Goal: Task Accomplishment & Management: Manage account settings

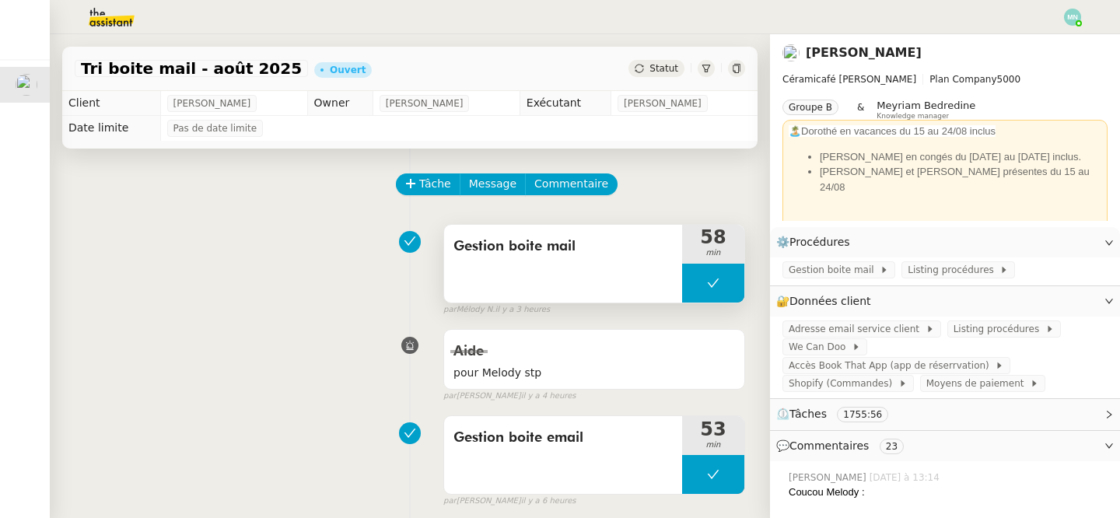
click at [698, 288] on button at bounding box center [713, 283] width 62 height 39
click at [698, 288] on icon at bounding box center [697, 283] width 12 height 12
click at [692, 281] on div at bounding box center [713, 283] width 62 height 39
click at [732, 278] on icon at bounding box center [728, 283] width 12 height 12
click at [689, 285] on button at bounding box center [713, 283] width 62 height 39
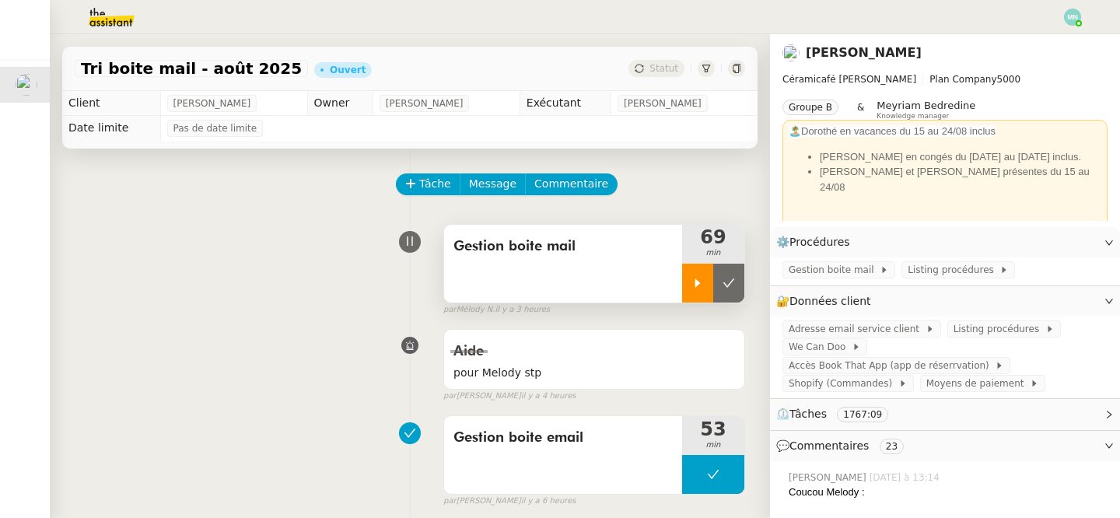
click at [691, 288] on icon at bounding box center [697, 283] width 12 height 12
click at [709, 286] on icon at bounding box center [713, 283] width 12 height 12
click at [734, 285] on icon at bounding box center [728, 283] width 12 height 12
click at [705, 283] on button at bounding box center [713, 283] width 62 height 39
click at [693, 283] on icon at bounding box center [697, 283] width 12 height 12
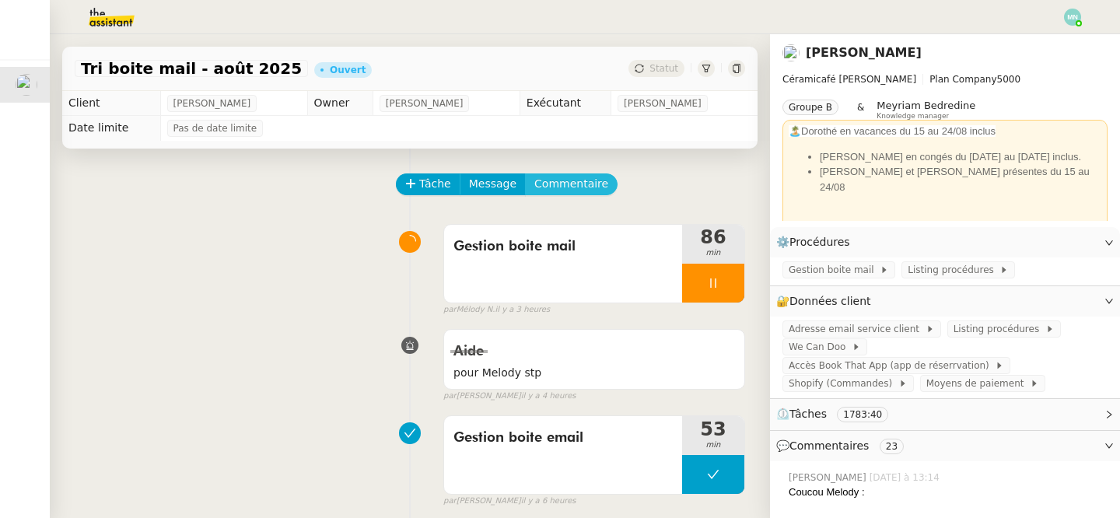
click at [572, 185] on span "Commentaire" at bounding box center [571, 184] width 74 height 18
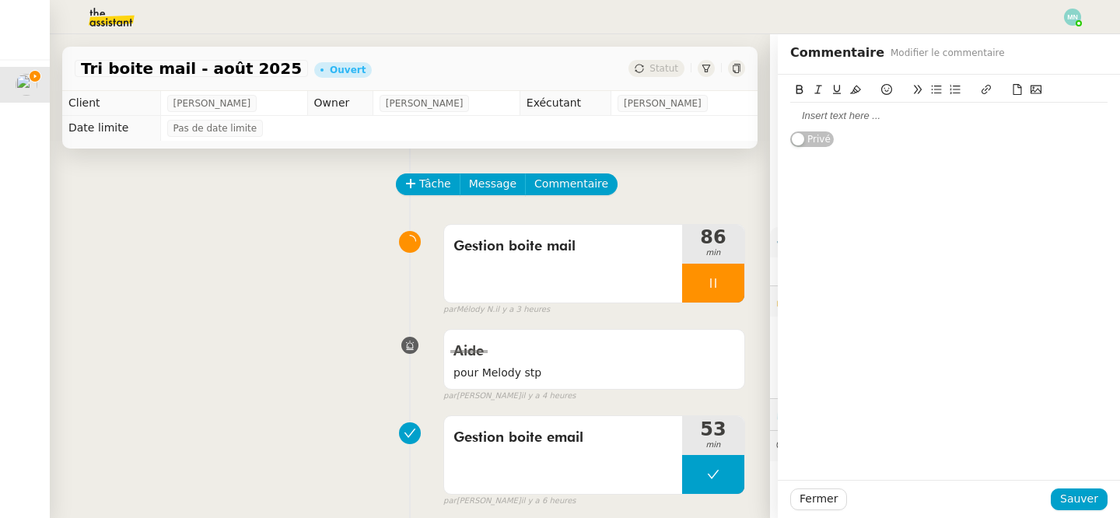
click at [811, 115] on div at bounding box center [948, 116] width 317 height 14
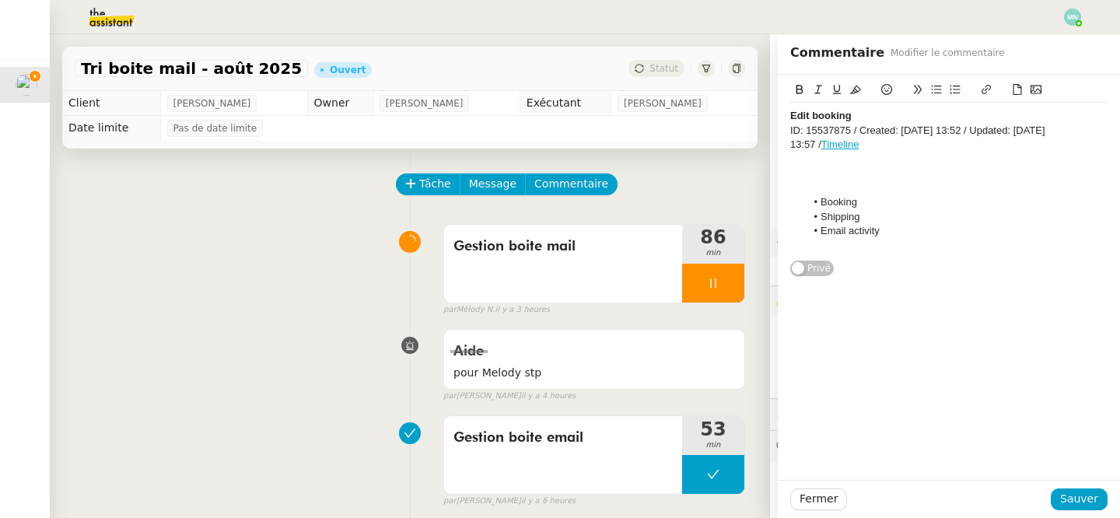
drag, startPoint x: 883, startPoint y: 142, endPoint x: 820, endPoint y: 145, distance: 62.3
click at [820, 145] on div "ID: 15537875 / Created: [DATE] 13:52 / Updated: [DATE] 13:57 / Timeline" at bounding box center [948, 138] width 317 height 29
drag, startPoint x: 1109, startPoint y: 127, endPoint x: 879, endPoint y: 131, distance: 229.4
click at [879, 131] on div "Edit booking ID: 15537875 / Created: [DATE] 13:52 / Updated: [DATE], Booking Sh…" at bounding box center [949, 169] width 342 height 188
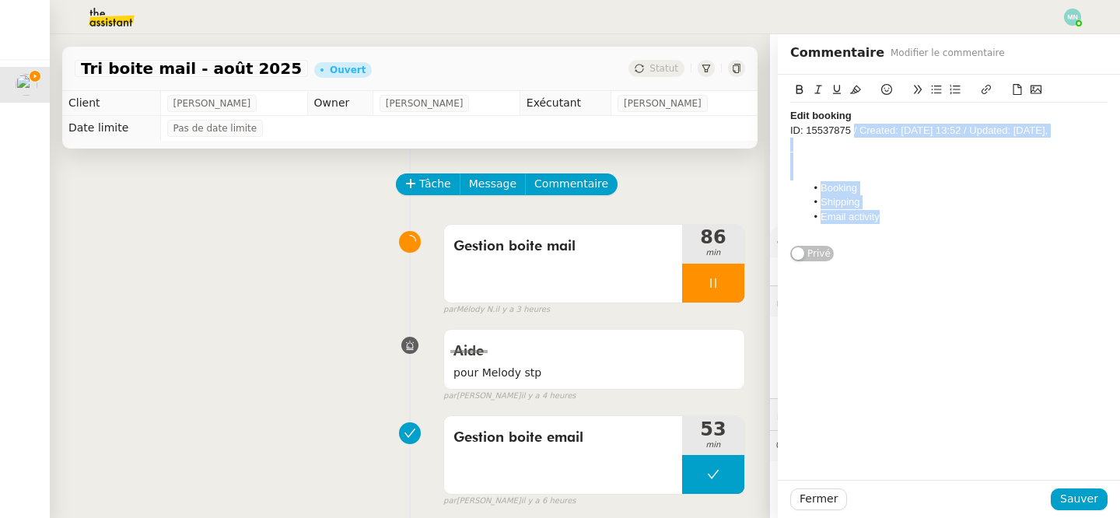
drag, startPoint x: 897, startPoint y: 221, endPoint x: 854, endPoint y: 130, distance: 100.5
click at [854, 130] on div "Edit booking ID: 15537875 / Created: [DATE] 13:52 / Updated: [DATE], Booking Sh…" at bounding box center [948, 174] width 317 height 142
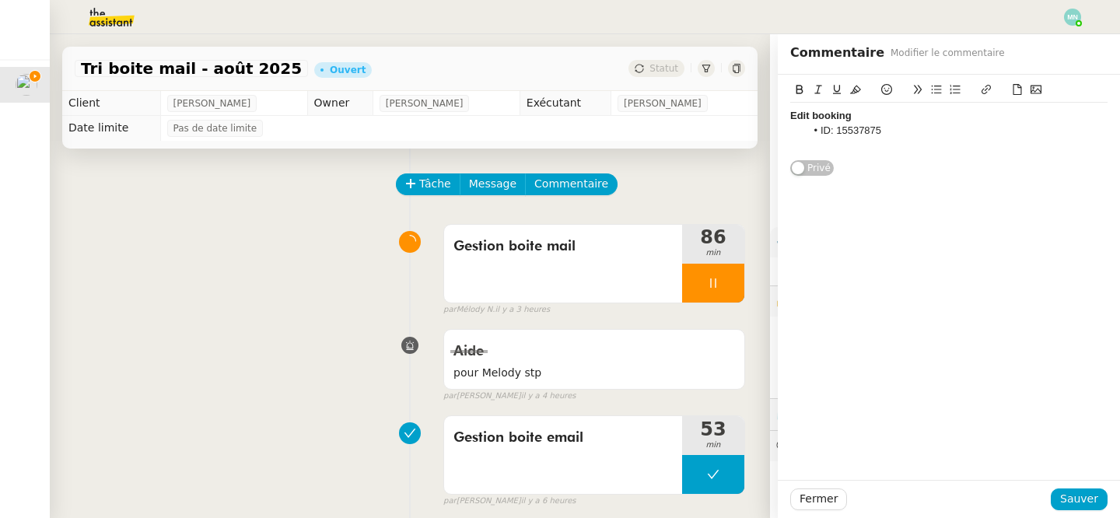
drag, startPoint x: 891, startPoint y: 135, endPoint x: 765, endPoint y: 125, distance: 126.4
click at [765, 125] on app-ticket "Tri boite mail - [DATE] Ouvert Statut Client [PERSON_NAME] Owner [PERSON_NAME] …" at bounding box center [585, 276] width 1070 height 484
drag, startPoint x: 841, startPoint y: 135, endPoint x: 779, endPoint y: 134, distance: 62.2
click at [779, 134] on div "#211675 Terminé Privé" at bounding box center [949, 154] width 342 height 159
click at [851, 129] on div at bounding box center [948, 131] width 317 height 14
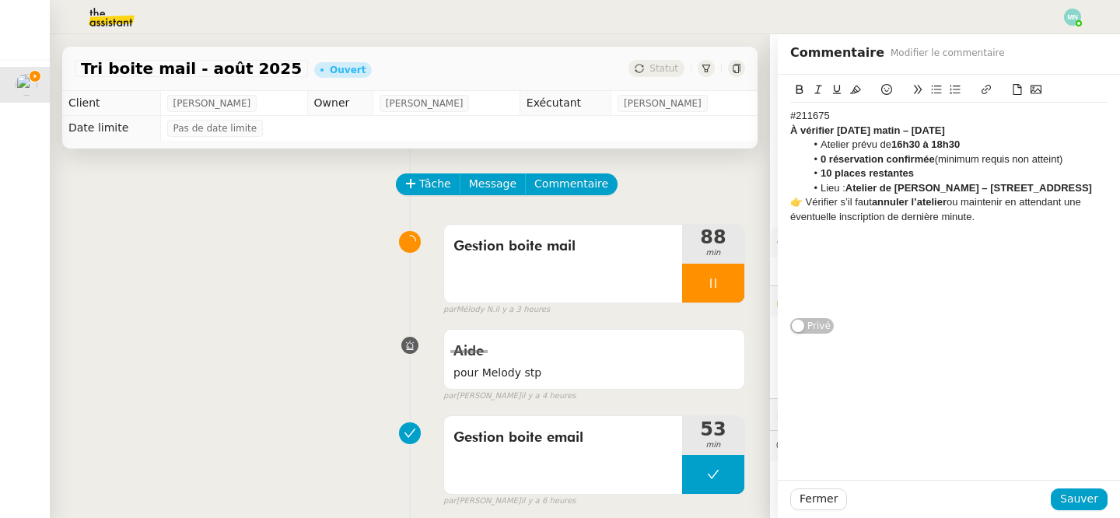
click at [951, 215] on div "👉 [PERSON_NAME] s’il faut annuler l’atelier ou maintenir en attendant une évent…" at bounding box center [948, 209] width 317 height 29
click at [805, 215] on div "👉 [PERSON_NAME] s’il faut annuler l’atelier sur book that app ou maintenir en a…" at bounding box center [948, 209] width 317 height 29
drag, startPoint x: 1049, startPoint y: 231, endPoint x: 1019, endPoint y: 217, distance: 32.7
click at [1019, 217] on div "[PERSON_NAME] s’il faut annuler l’atelier sur book that app ou maintenir en att…" at bounding box center [948, 209] width 317 height 29
click at [874, 195] on li "Lieu : Atelier de [PERSON_NAME] – [STREET_ADDRESS]" at bounding box center [957, 188] width 302 height 14
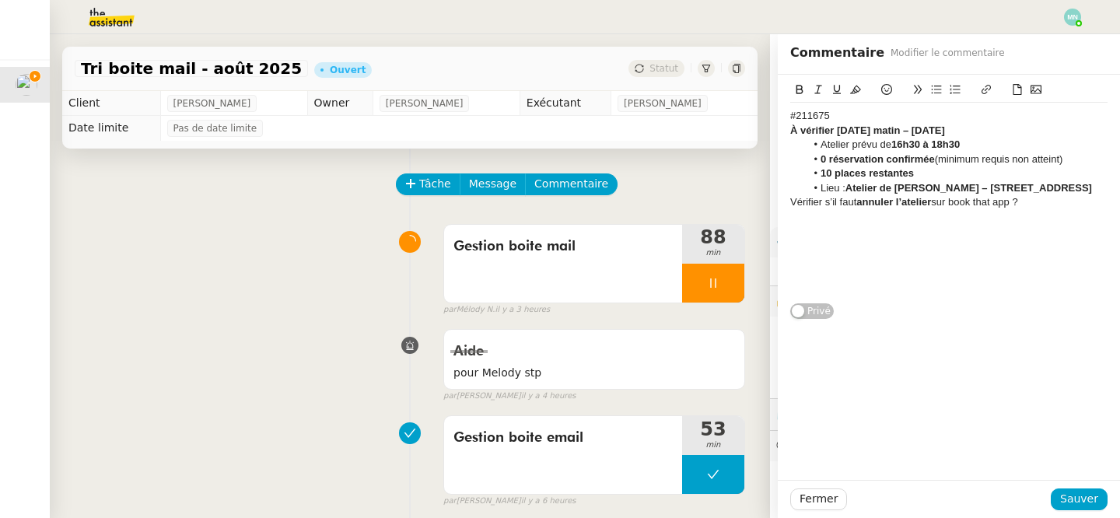
drag, startPoint x: 849, startPoint y: 197, endPoint x: 822, endPoint y: 160, distance: 45.6
click at [822, 160] on ul "Atelier prévu de 16h30 à 18h30 0 réservation confirmée (minimum requis non atte…" at bounding box center [948, 167] width 317 height 58
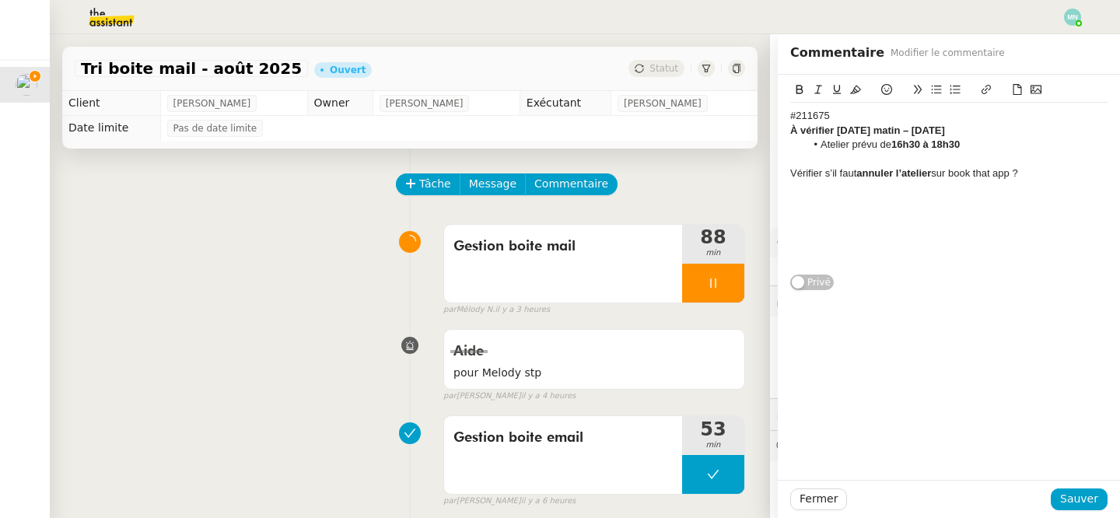
click at [944, 173] on div "[PERSON_NAME] s’il faut annuler l’atelier sur book that app ?" at bounding box center [948, 173] width 317 height 14
click at [0, 0] on lt-strong "û" at bounding box center [0, 0] width 0 height 0
click at [1079, 498] on span "Sauver" at bounding box center [1079, 499] width 38 height 18
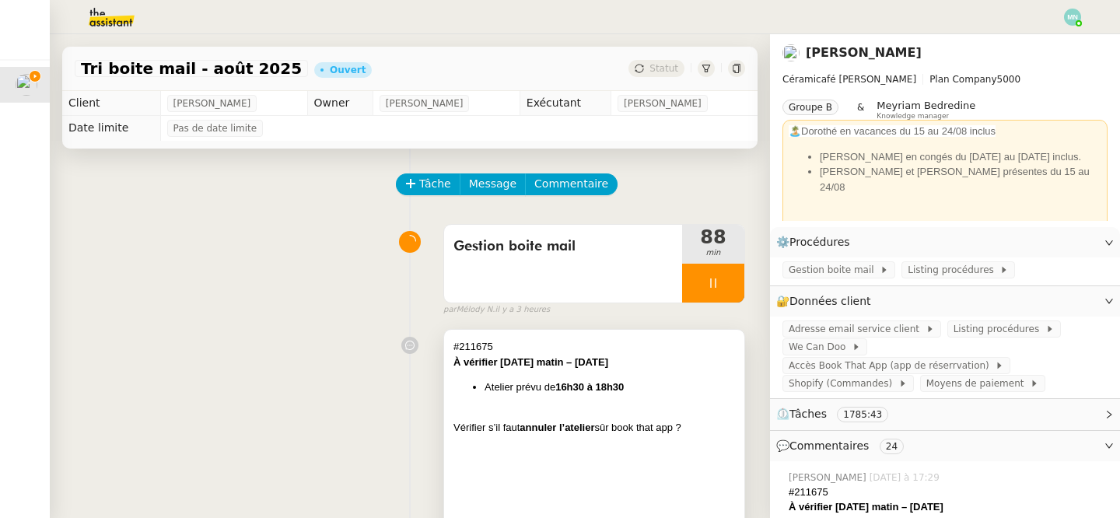
click at [574, 408] on div at bounding box center [593, 413] width 281 height 16
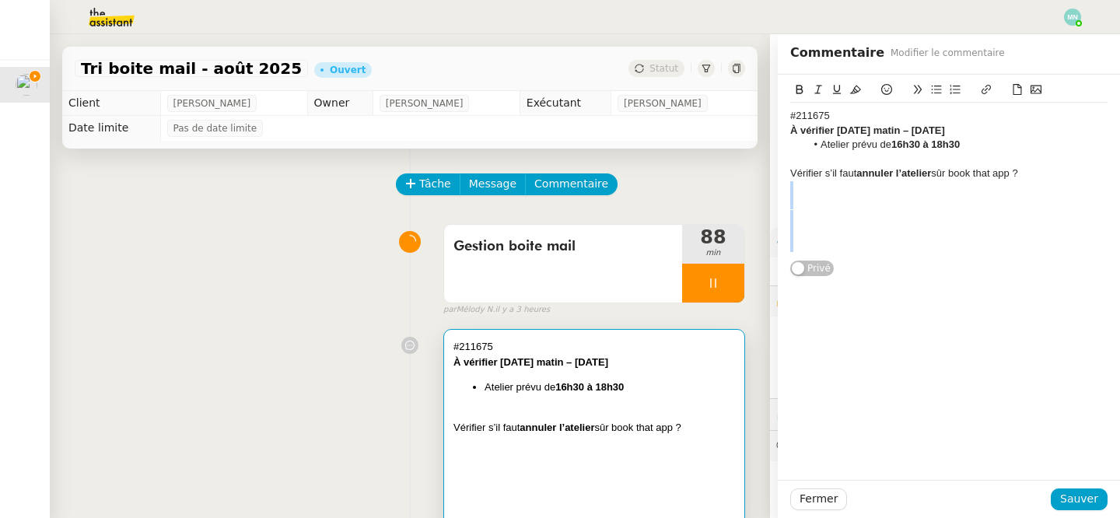
drag, startPoint x: 828, startPoint y: 238, endPoint x: 809, endPoint y: 180, distance: 60.7
click at [809, 180] on div "#211675 À vérifier [DATE] matin – [DATE] Atelier prévu de 16h30 à 18h30 Vérifie…" at bounding box center [948, 181] width 317 height 156
click at [809, 181] on div at bounding box center [948, 188] width 317 height 14
drag, startPoint x: 812, startPoint y: 236, endPoint x: 797, endPoint y: 191, distance: 47.5
click at [797, 191] on div "#211675 À vérifier [DATE] matin – [DATE] Atelier prévu de 16h30 à 18h30 Vérifie…" at bounding box center [948, 181] width 317 height 156
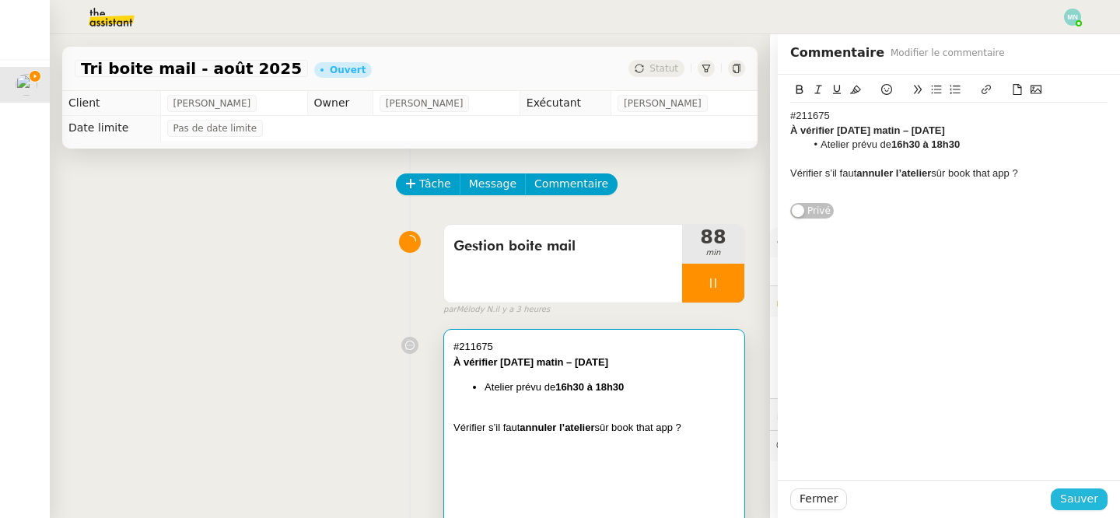
click at [1072, 499] on span "Sauver" at bounding box center [1079, 499] width 38 height 18
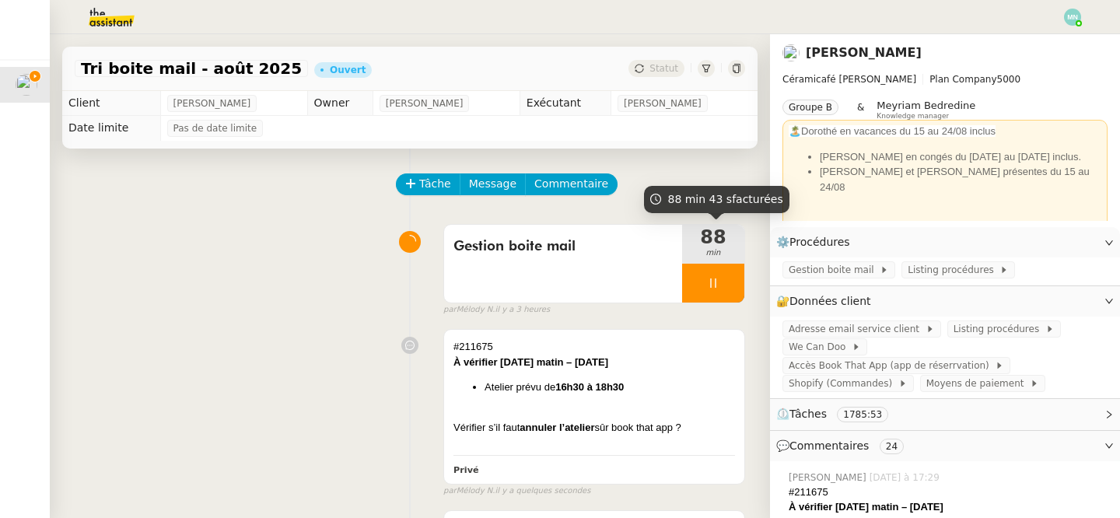
click at [696, 280] on div at bounding box center [713, 283] width 62 height 39
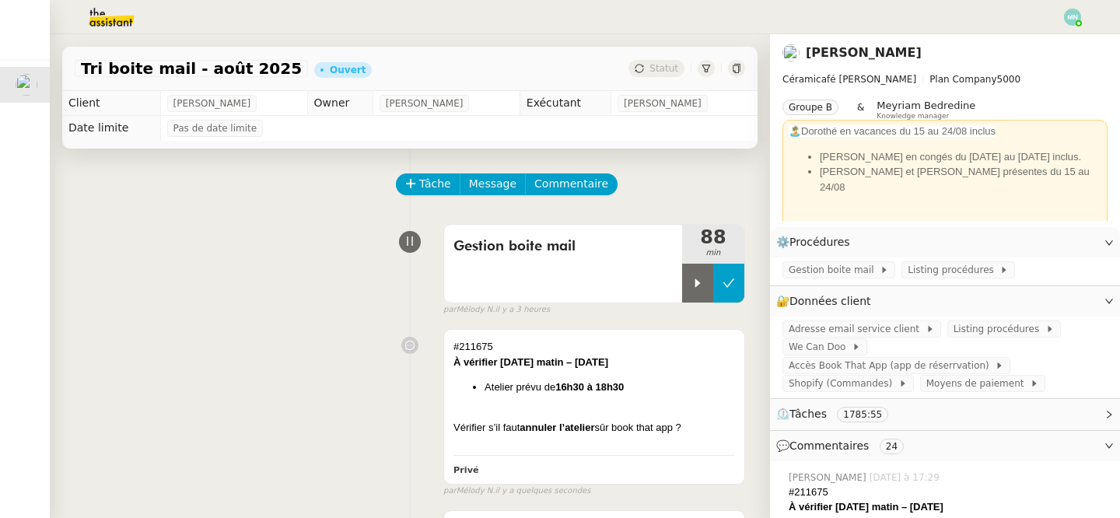
click at [729, 286] on icon at bounding box center [728, 283] width 12 height 12
click at [698, 284] on button at bounding box center [713, 283] width 62 height 39
click at [705, 297] on div at bounding box center [697, 283] width 31 height 39
click at [701, 273] on div at bounding box center [713, 283] width 62 height 39
click at [721, 274] on button at bounding box center [728, 283] width 31 height 39
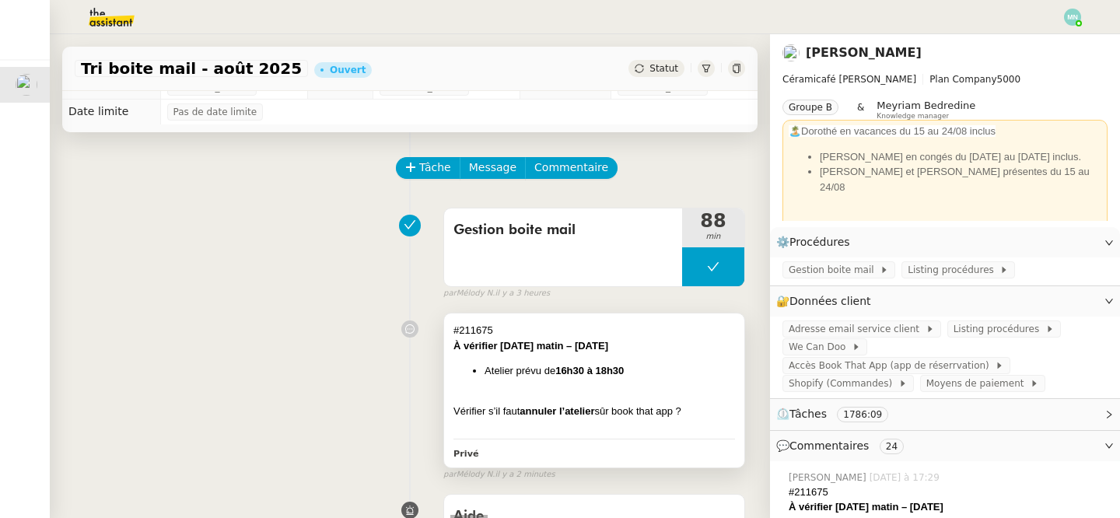
scroll to position [16, 0]
click at [1077, 16] on img at bounding box center [1072, 17] width 17 height 17
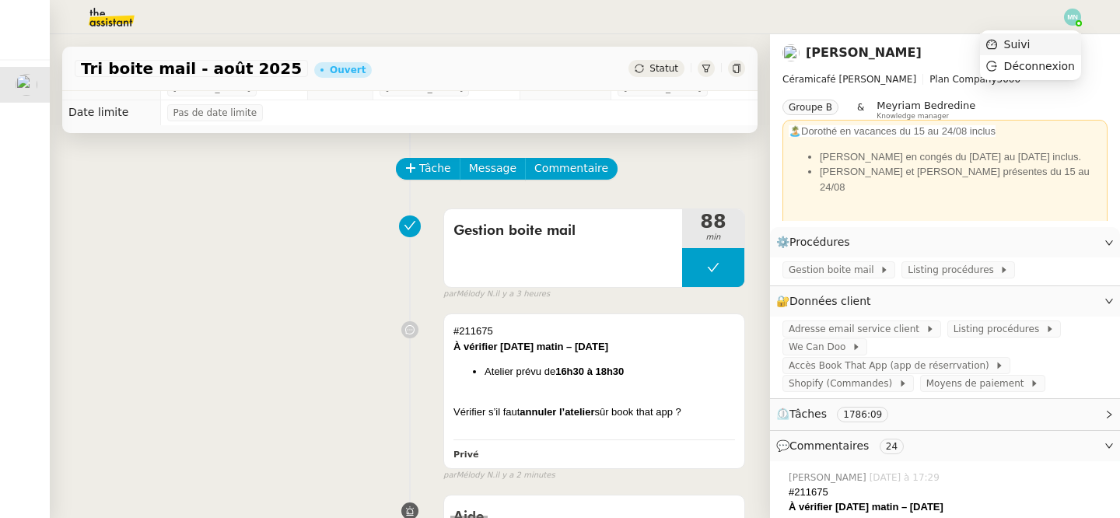
click at [1044, 42] on li "Suivi" at bounding box center [1030, 44] width 101 height 22
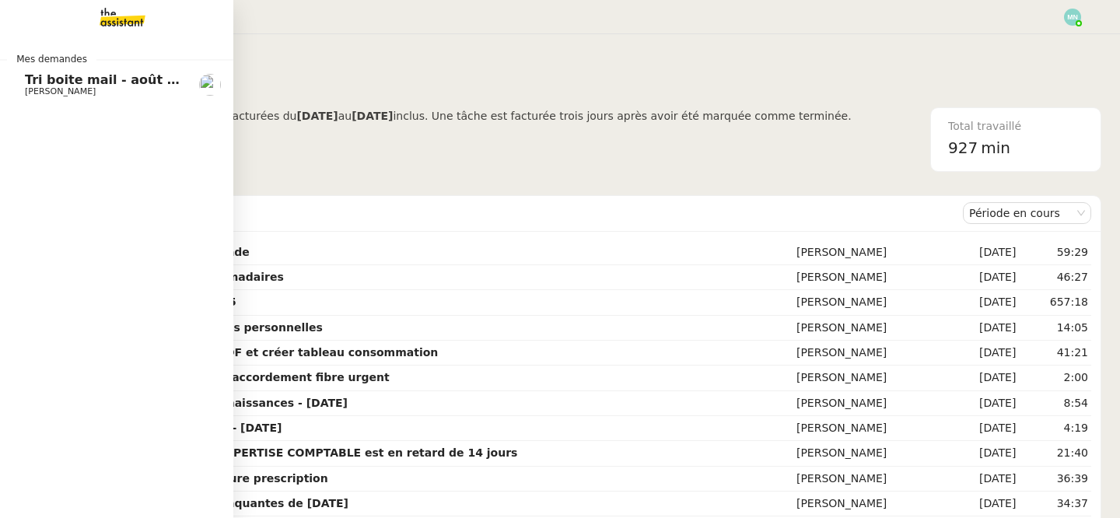
click at [107, 79] on span "Tri boite mail - août 2025" at bounding box center [113, 79] width 177 height 15
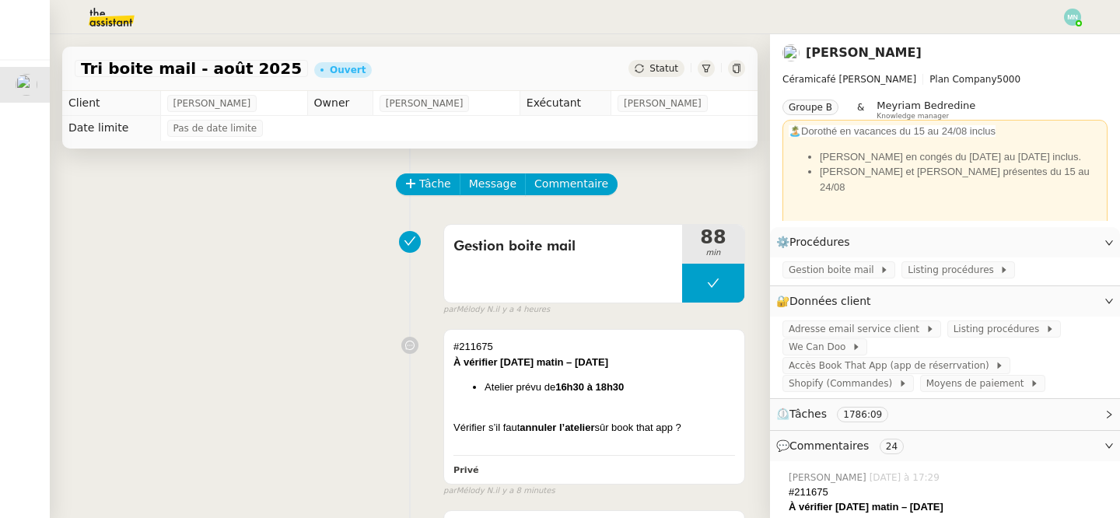
click at [1072, 19] on img at bounding box center [1072, 17] width 17 height 17
click at [1049, 39] on li "Suivi" at bounding box center [1030, 44] width 101 height 22
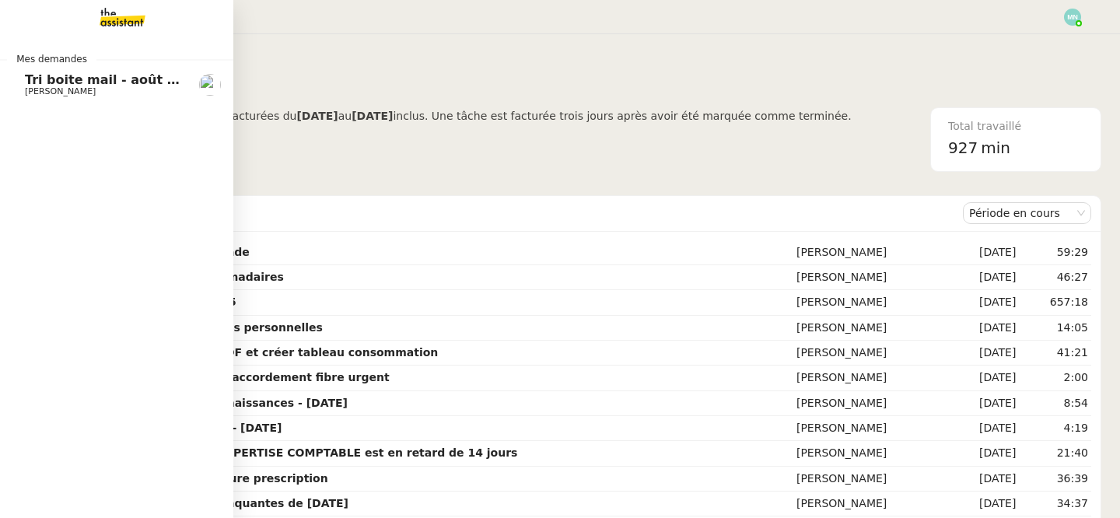
click at [22, 83] on link "Tri boite mail - [DATE] [PERSON_NAME]" at bounding box center [116, 85] width 233 height 36
